Goal: Navigation & Orientation: Find specific page/section

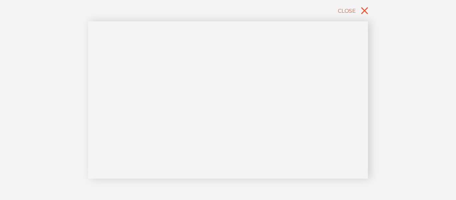
scroll to position [13, 0]
click at [363, 11] on icon "close" at bounding box center [364, 10] width 7 height 7
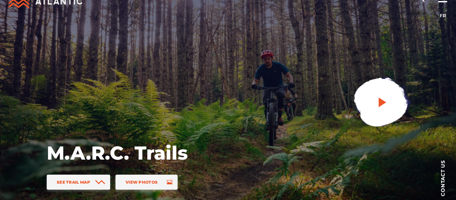
scroll to position [0, 0]
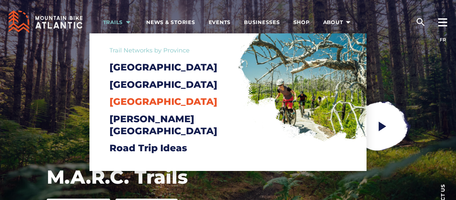
click at [139, 107] on span "[GEOGRAPHIC_DATA]" at bounding box center [164, 101] width 108 height 11
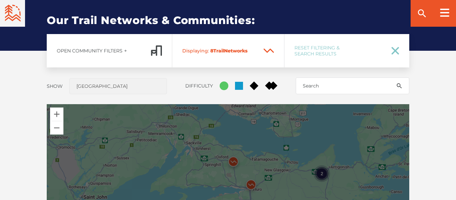
scroll to position [506, 0]
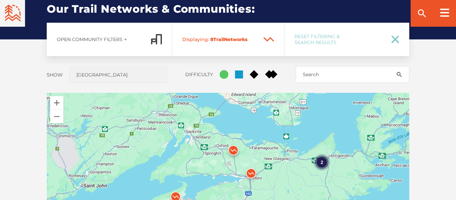
click at [233, 152] on img at bounding box center [233, 152] width 20 height 20
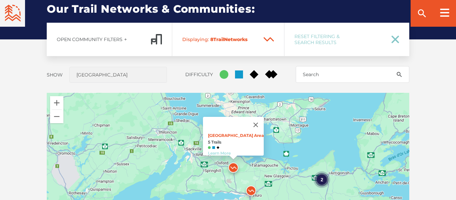
click at [230, 151] on link "Learn More" at bounding box center [219, 153] width 23 height 5
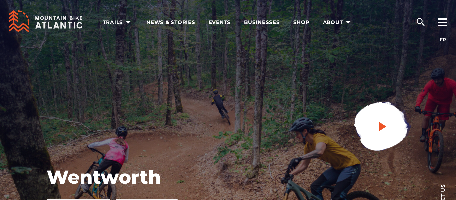
click at [404, 120] on link at bounding box center [382, 127] width 90 height 90
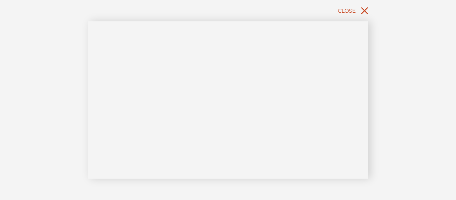
click at [356, 12] on button "Close" at bounding box center [354, 10] width 35 height 15
